Goal: Information Seeking & Learning: Learn about a topic

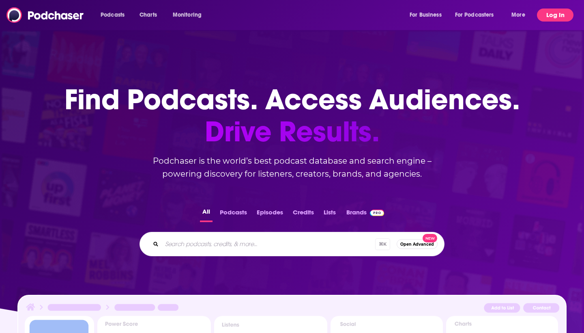
click at [543, 11] on button "Log In" at bounding box center [555, 15] width 37 height 13
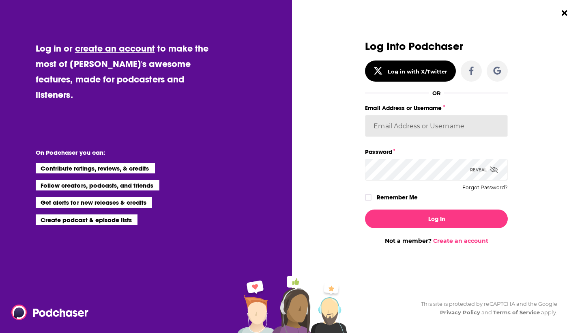
type input "emily@fionaharrold.com"
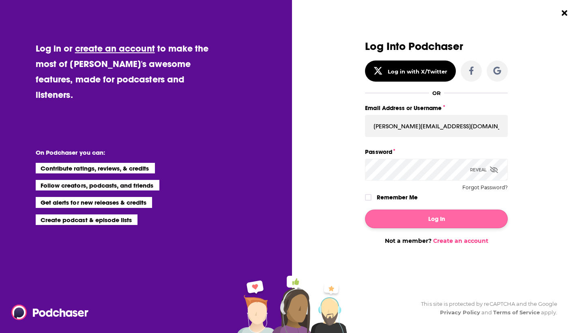
click at [420, 219] on button "Log In" at bounding box center [436, 218] width 143 height 19
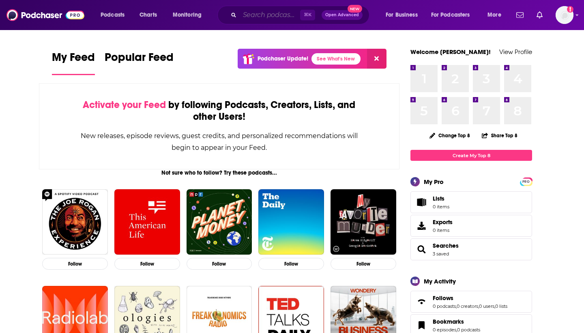
click at [276, 17] on input "Search podcasts, credits, & more..." at bounding box center [270, 15] width 60 height 13
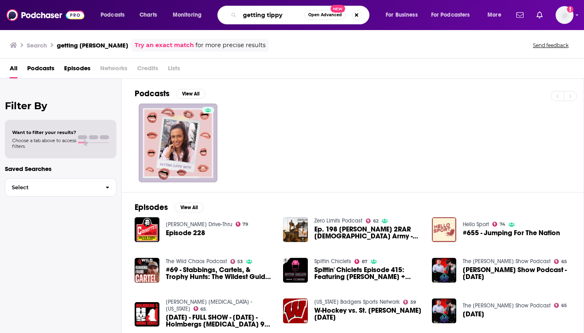
click at [270, 13] on input "getting tippy" at bounding box center [272, 15] width 65 height 13
type input "getting [PERSON_NAME]"
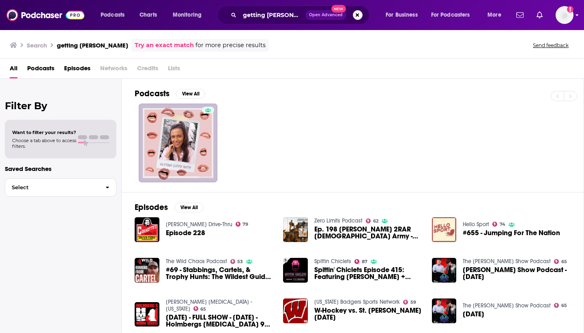
click at [568, 16] on img "Logged in as EmilyCleary" at bounding box center [565, 15] width 18 height 18
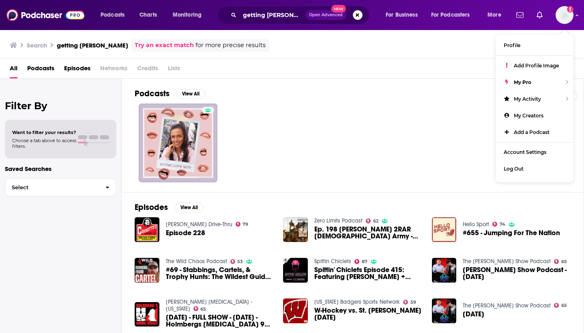
click at [393, 83] on div "Podcasts View All" at bounding box center [359, 135] width 449 height 113
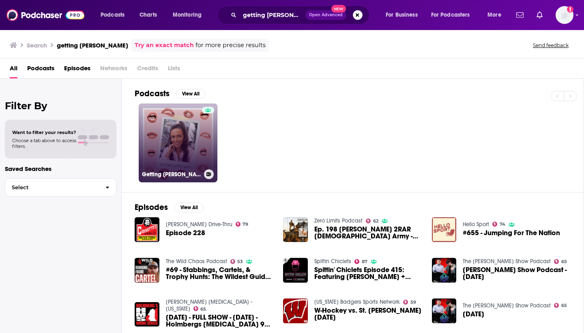
click at [196, 123] on link "Getting Lippy With" at bounding box center [178, 142] width 79 height 79
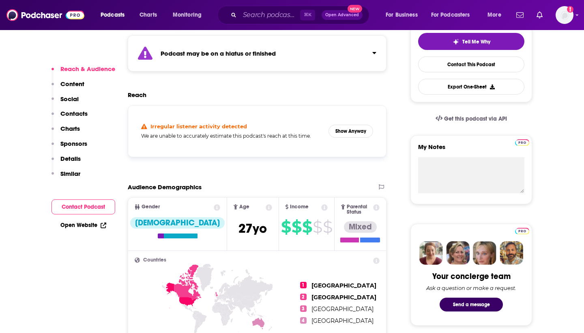
scroll to position [225, 0]
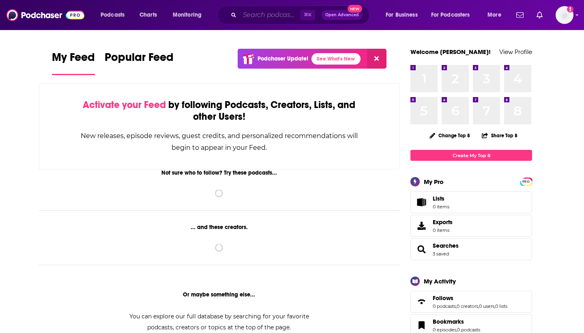
click at [275, 13] on input "Search podcasts, credits, & more..." at bounding box center [270, 15] width 60 height 13
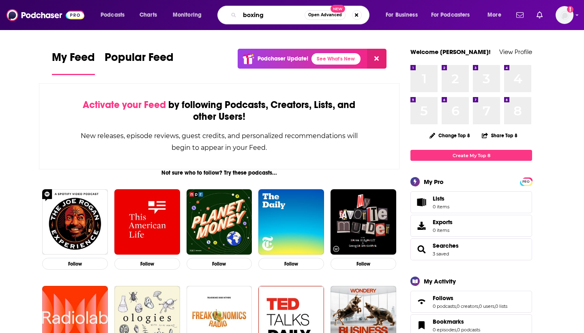
type input "boxing"
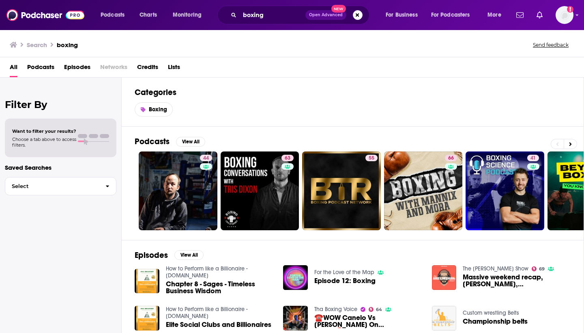
click at [51, 65] on span "Podcasts" at bounding box center [40, 68] width 27 height 17
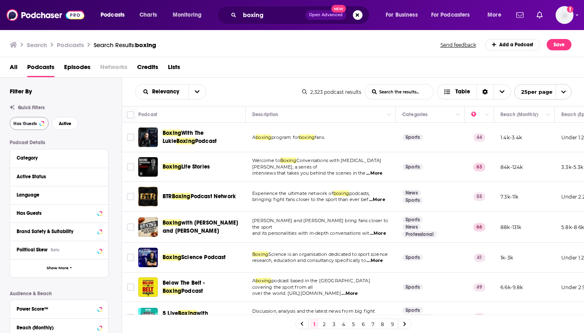
click at [25, 123] on span "Has Guests" at bounding box center [25, 123] width 24 height 4
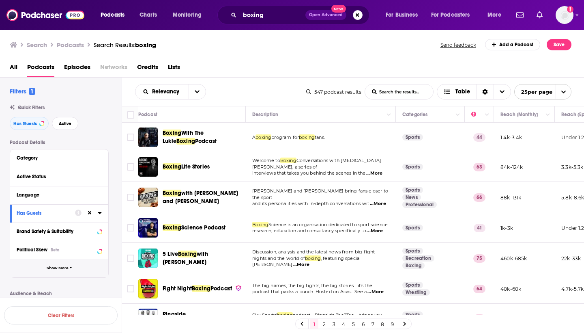
click at [83, 267] on button "Show More" at bounding box center [59, 268] width 98 height 18
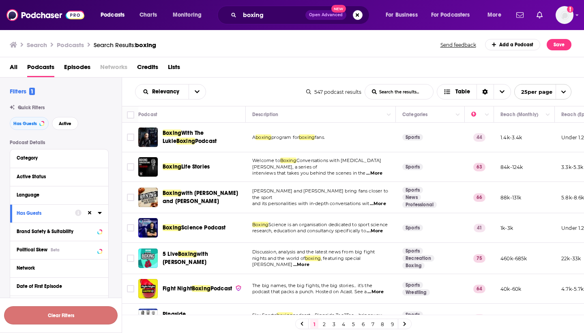
drag, startPoint x: 82, startPoint y: 273, endPoint x: 80, endPoint y: 310, distance: 37.3
click at [80, 310] on div "Filters 1 Quick Filters Has Guests Active Podcast Details Category Active Statu…" at bounding box center [61, 229] width 122 height 304
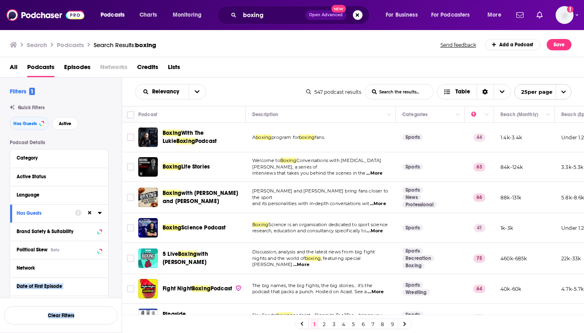
drag, startPoint x: 114, startPoint y: 271, endPoint x: 109, endPoint y: 331, distance: 60.3
click at [109, 332] on div "Filters 1 Quick Filters Has Guests Active Podcast Details Category Active Statu…" at bounding box center [61, 229] width 122 height 304
click at [30, 179] on div "Active Status" at bounding box center [49, 177] width 64 height 6
